Goal: Task Accomplishment & Management: Use online tool/utility

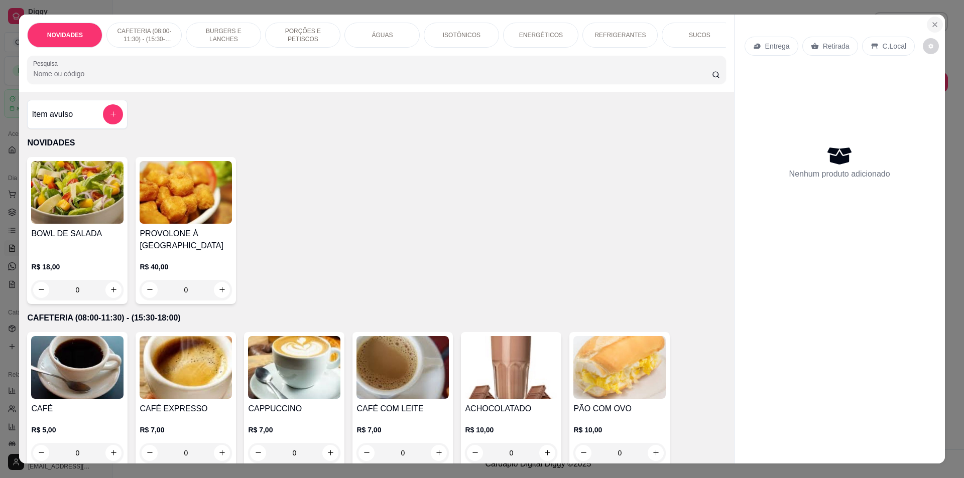
click at [932, 28] on icon "Close" at bounding box center [935, 25] width 8 height 8
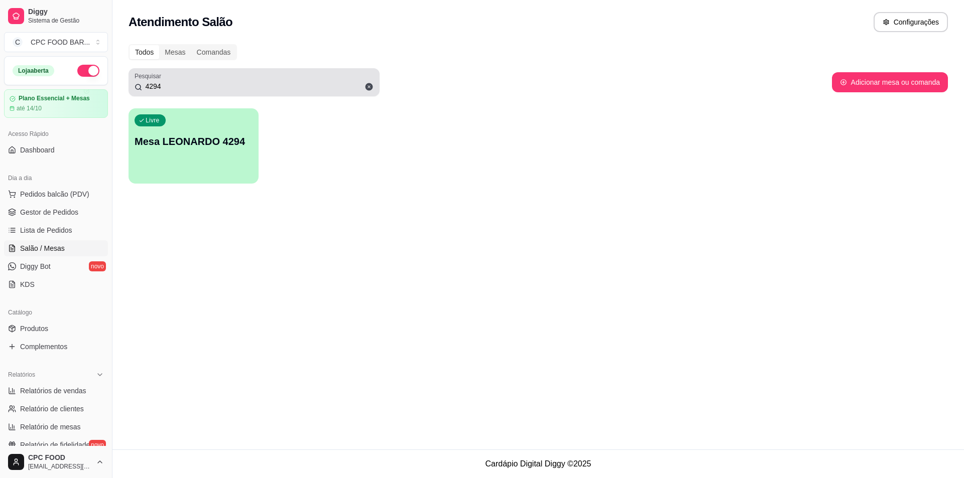
click at [239, 83] on input "4294" at bounding box center [257, 86] width 231 height 10
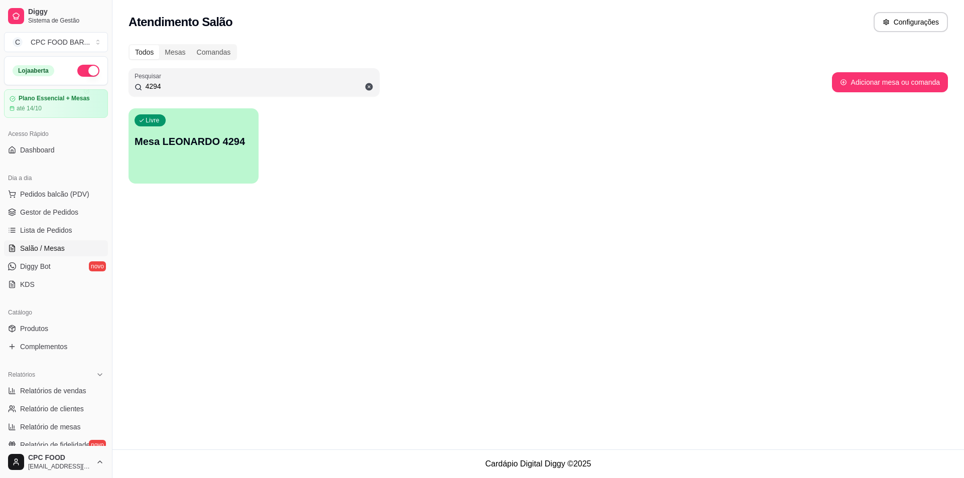
click at [239, 83] on input "4294" at bounding box center [257, 86] width 231 height 10
click at [193, 82] on input "enio" at bounding box center [257, 86] width 231 height 10
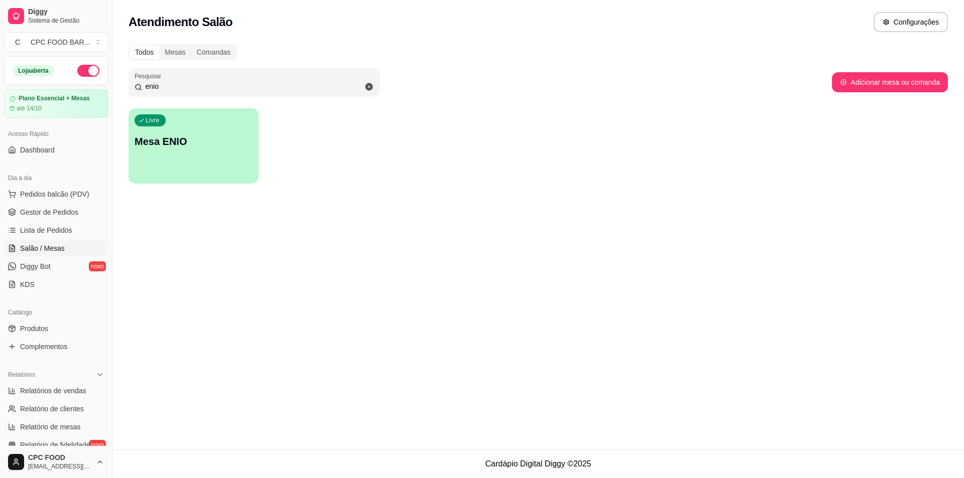
type input "enio"
click at [176, 144] on p "Mesa ENIO" at bounding box center [194, 142] width 118 height 14
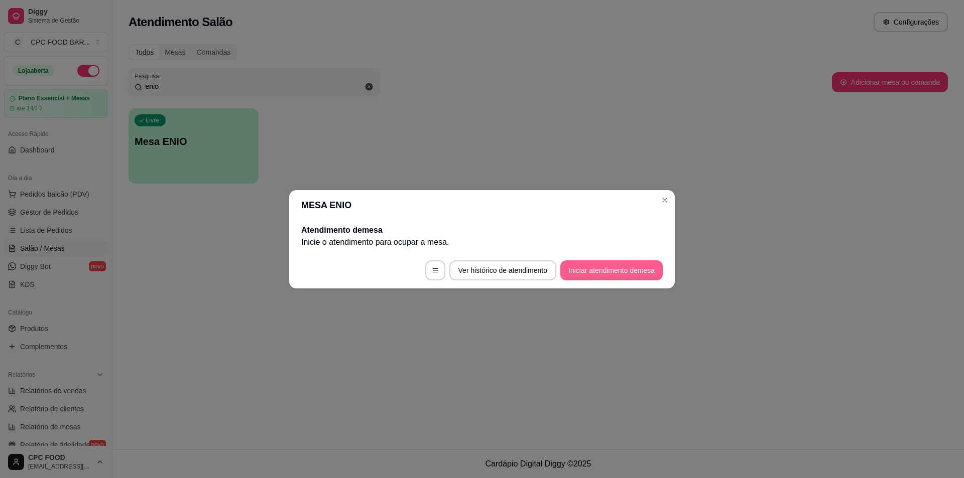
click at [633, 263] on button "Iniciar atendimento de mesa" at bounding box center [611, 271] width 102 height 20
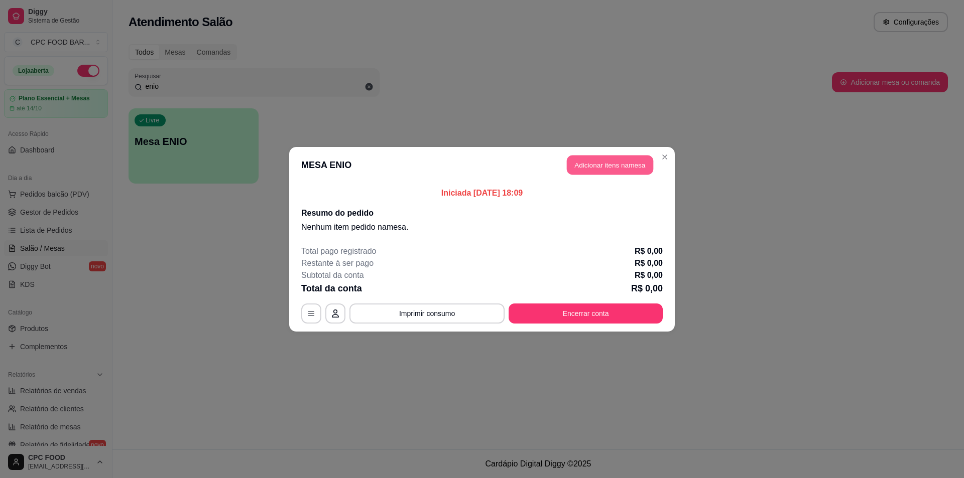
click at [597, 157] on button "Adicionar itens na mesa" at bounding box center [610, 165] width 86 height 20
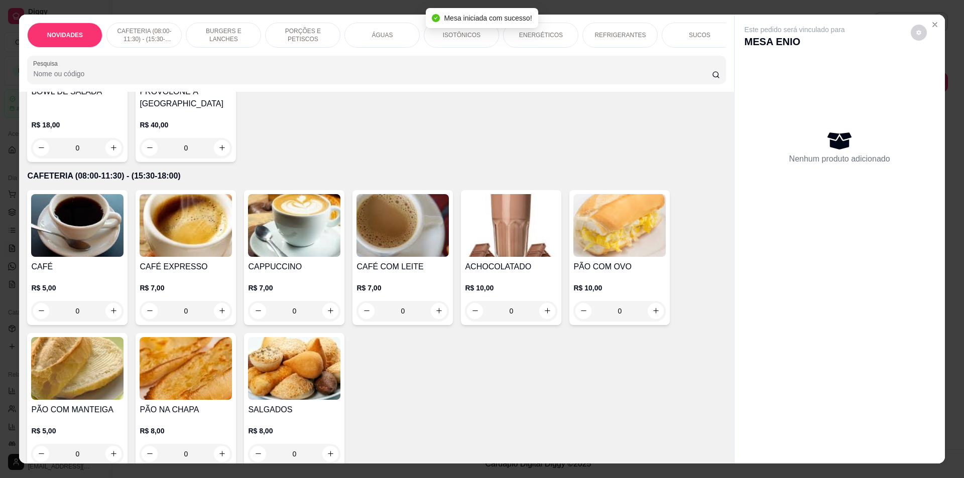
scroll to position [151, 0]
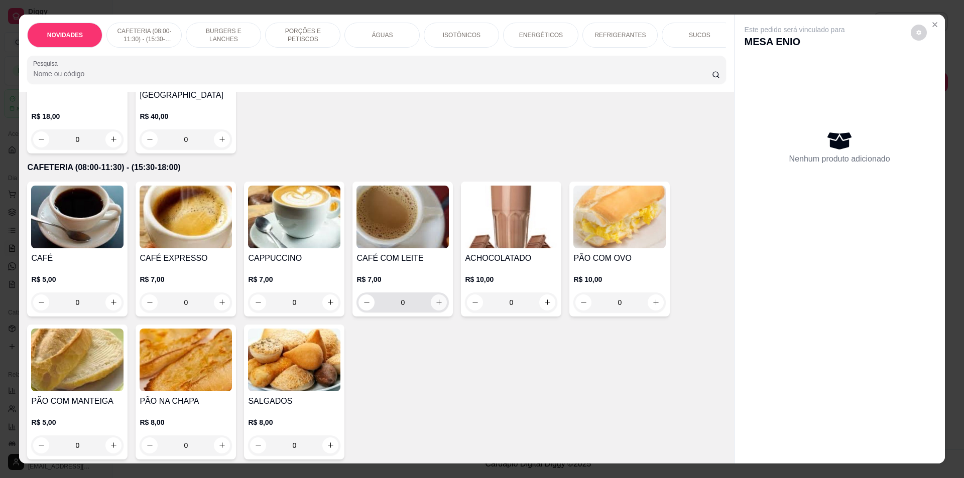
click at [435, 306] on icon "increase-product-quantity" at bounding box center [439, 303] width 8 height 8
type input "1"
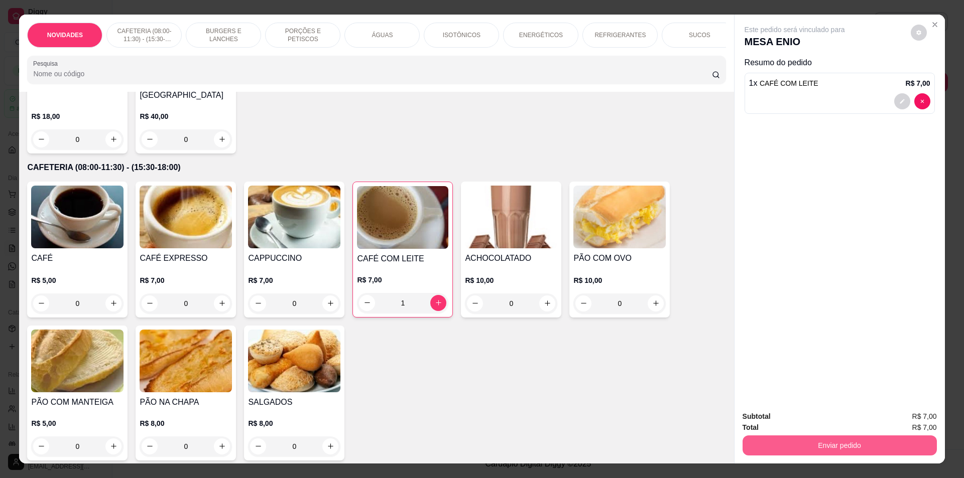
click at [766, 442] on button "Enviar pedido" at bounding box center [840, 446] width 194 height 20
click at [773, 422] on button "Não registrar e enviar pedido" at bounding box center [806, 421] width 101 height 19
